Goal: Check status: Check status

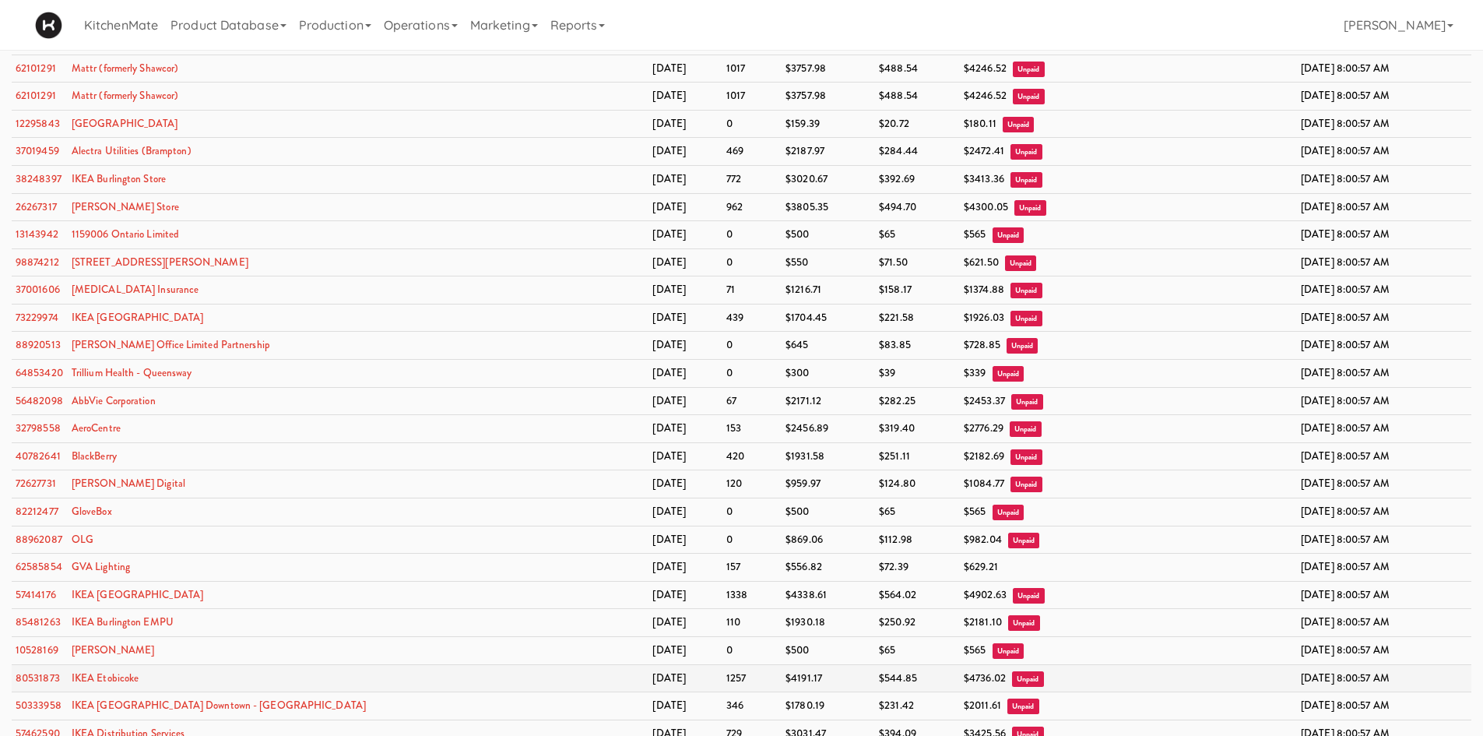
scroll to position [1168, 0]
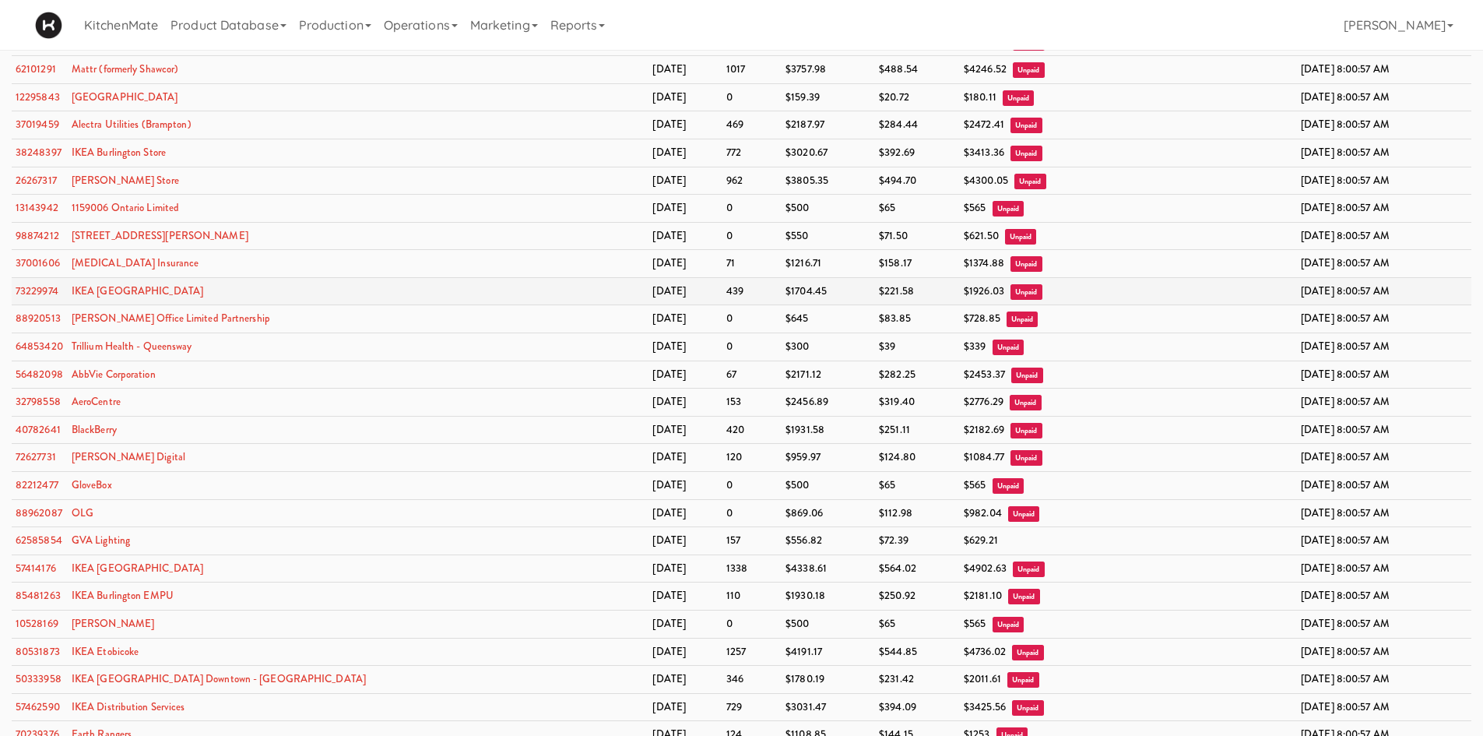
click at [1198, 287] on td at bounding box center [1212, 291] width 169 height 28
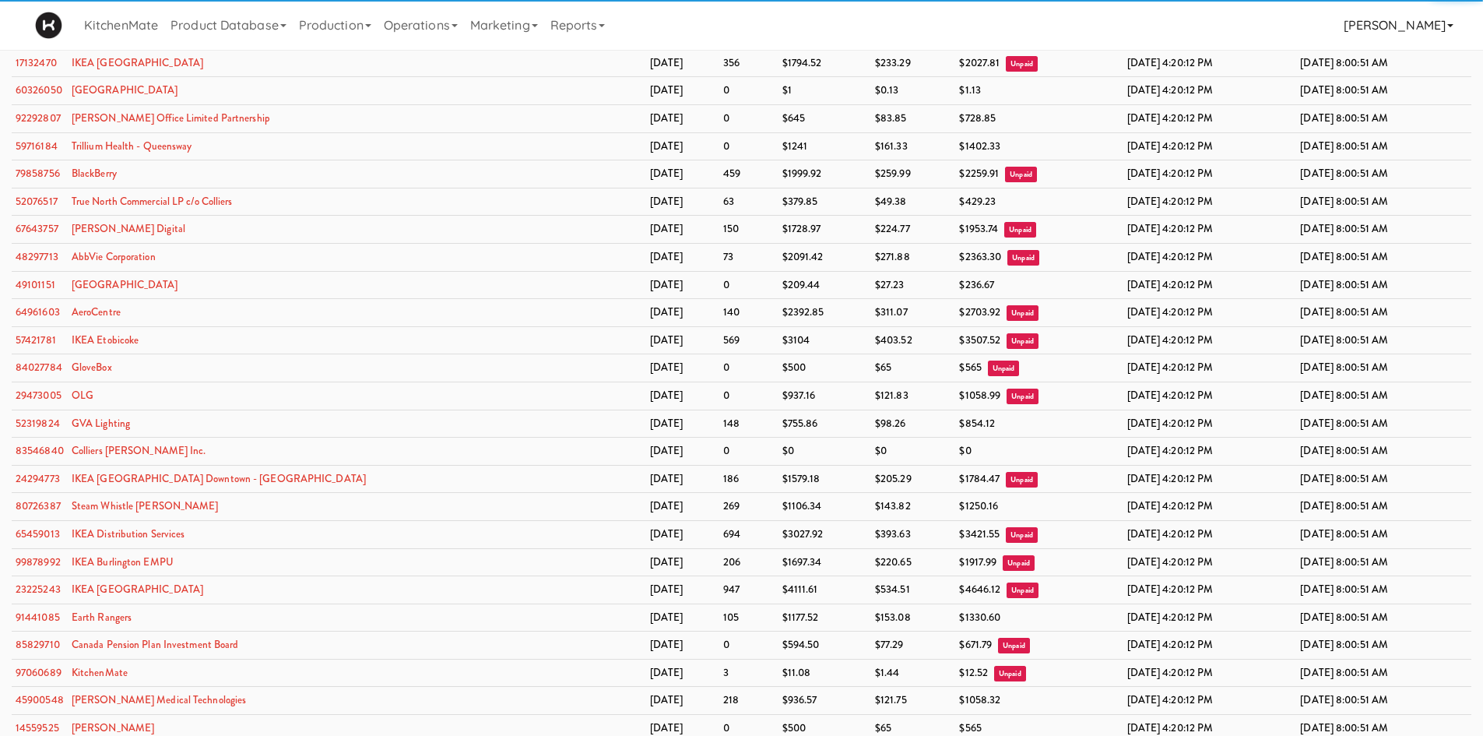
scroll to position [4638, 0]
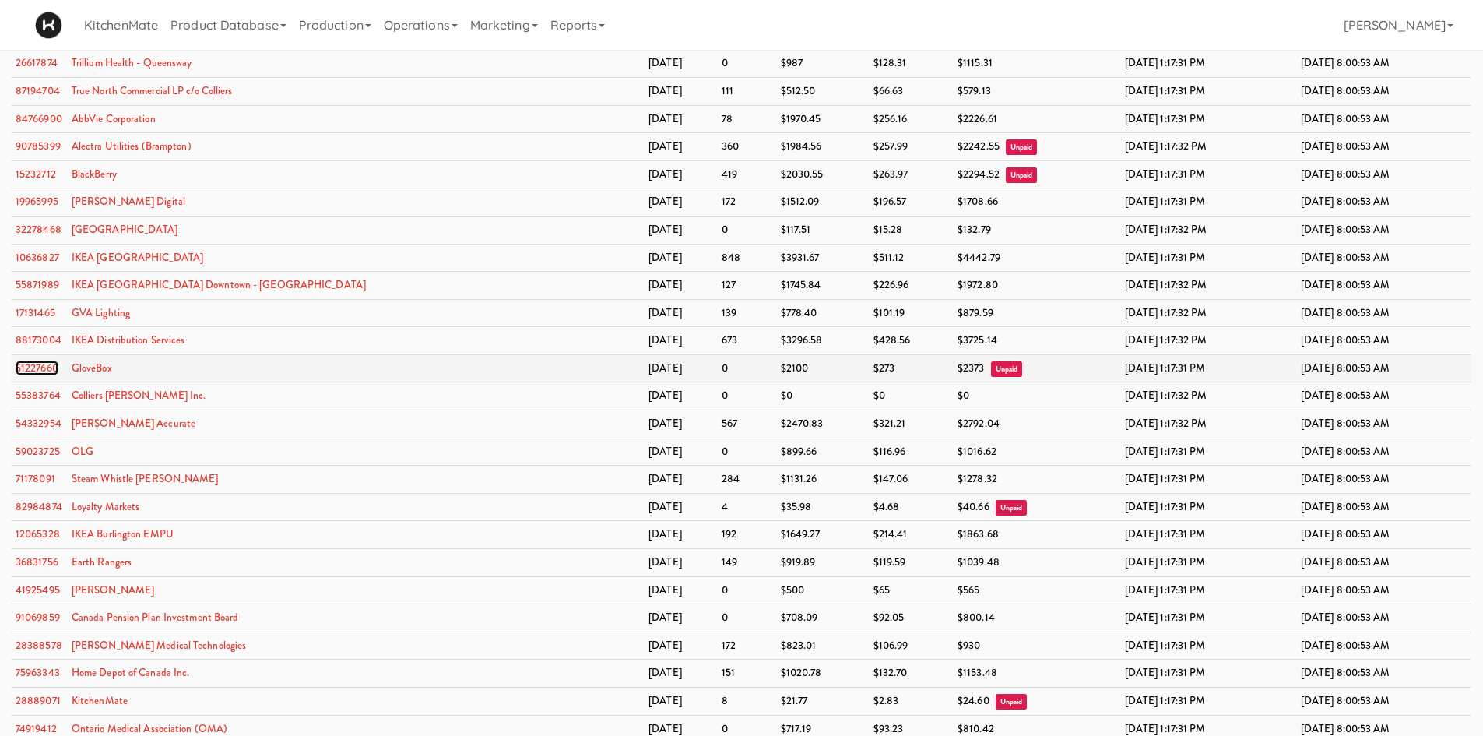
click at [35, 368] on link "51227660" at bounding box center [37, 367] width 43 height 15
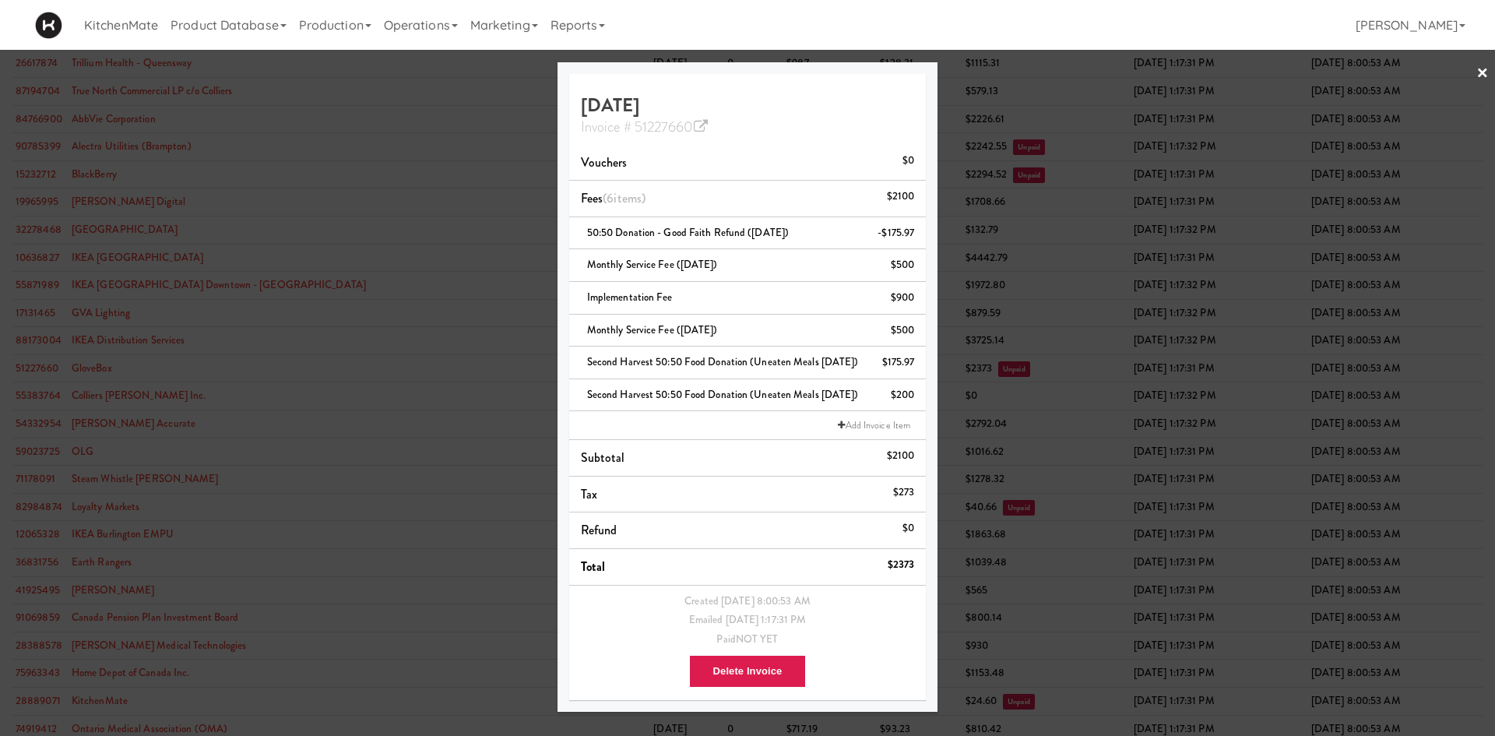
click at [712, 125] on div "Invoice # 51227660" at bounding box center [747, 125] width 333 height 20
click at [699, 125] on icon at bounding box center [701, 127] width 14 height 14
click at [959, 32] on div "KitchenMate Product Database Ingredients Ingredient Types Suppliers Recipes Rec…" at bounding box center [747, 25] width 1425 height 50
click at [984, 87] on div at bounding box center [747, 368] width 1495 height 736
